Goal: Task Accomplishment & Management: Manage account settings

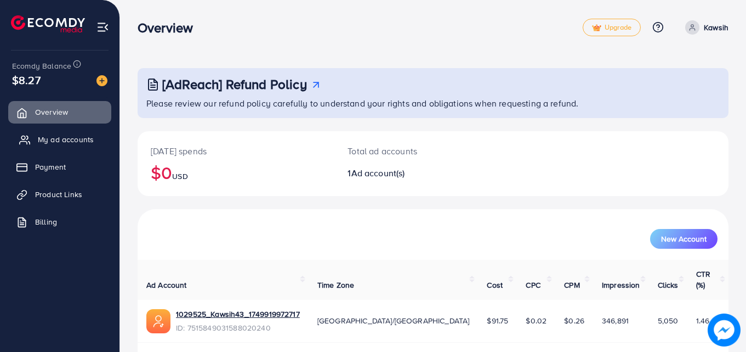
click at [36, 145] on link "My ad accounts" at bounding box center [59, 139] width 103 height 22
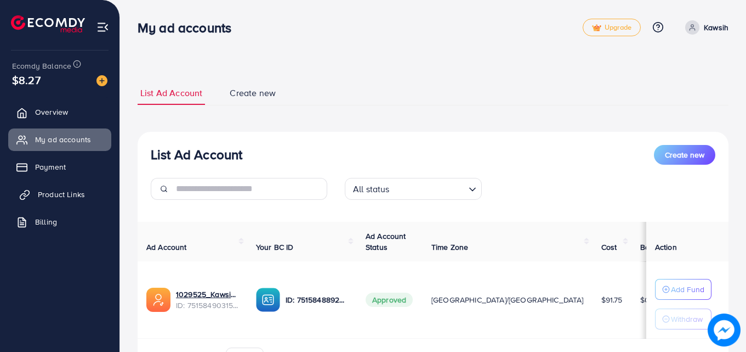
click at [72, 185] on link "Product Links" at bounding box center [59, 194] width 103 height 22
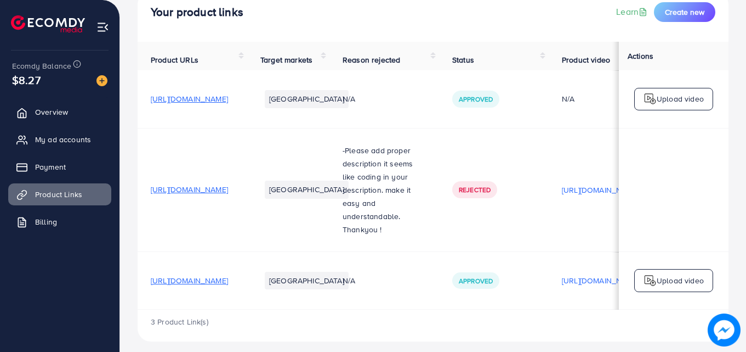
click at [228, 275] on span "[URL][DOMAIN_NAME]" at bounding box center [189, 280] width 77 height 11
click at [197, 100] on span "[URL][DOMAIN_NAME]" at bounding box center [189, 98] width 77 height 11
